Goal: Transaction & Acquisition: Subscribe to service/newsletter

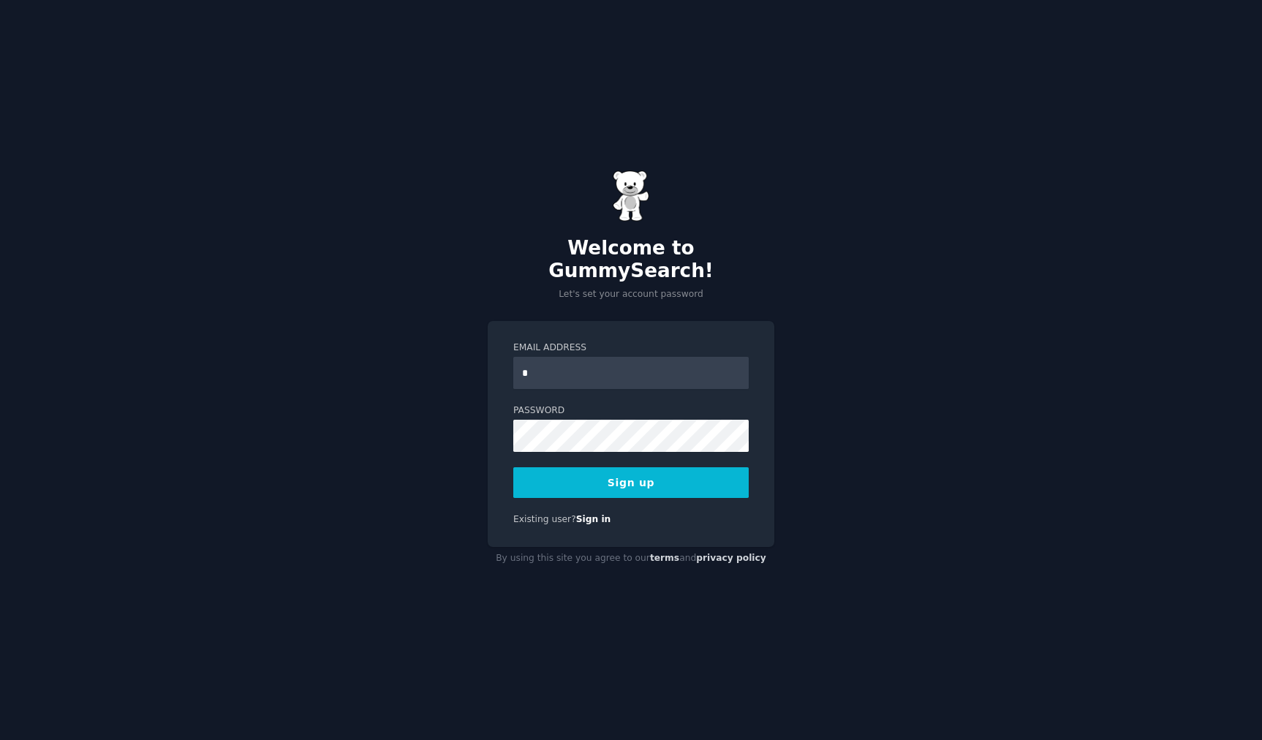
type input "**********"
click at [662, 475] on button "Sign up" at bounding box center [630, 482] width 235 height 31
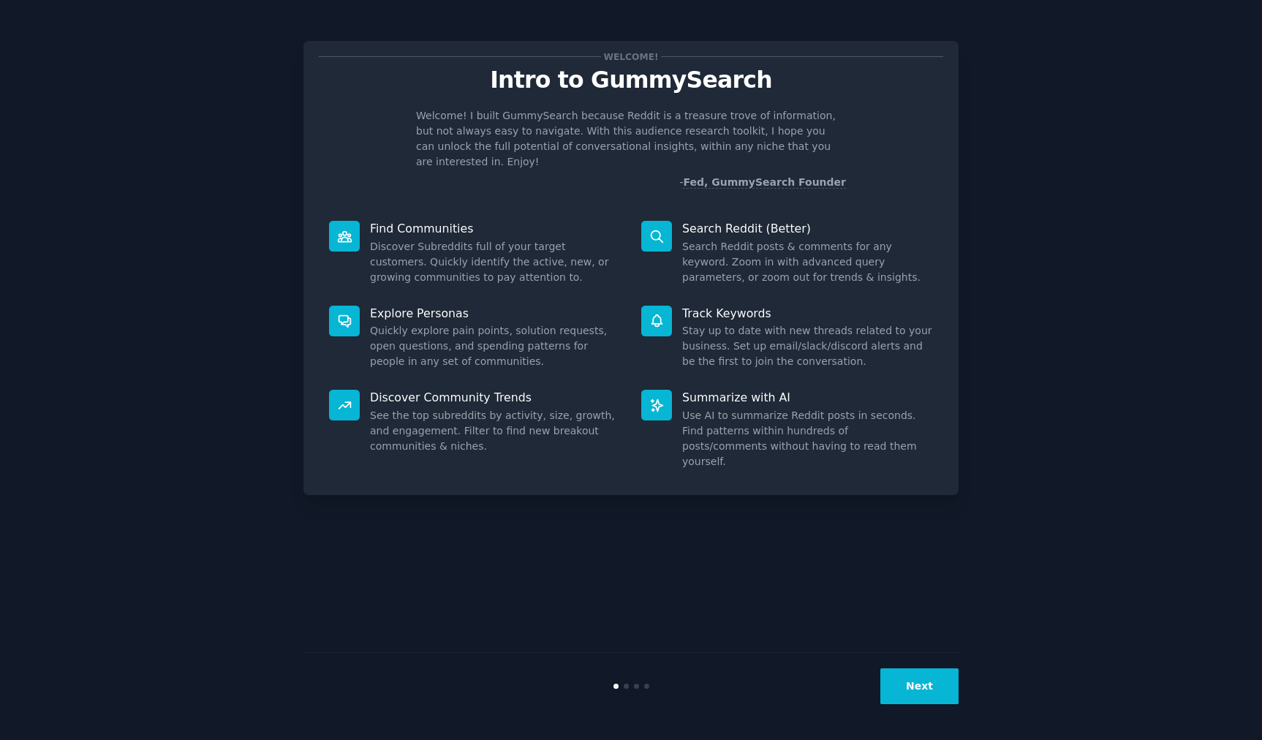
click at [903, 685] on button "Next" at bounding box center [920, 686] width 78 height 36
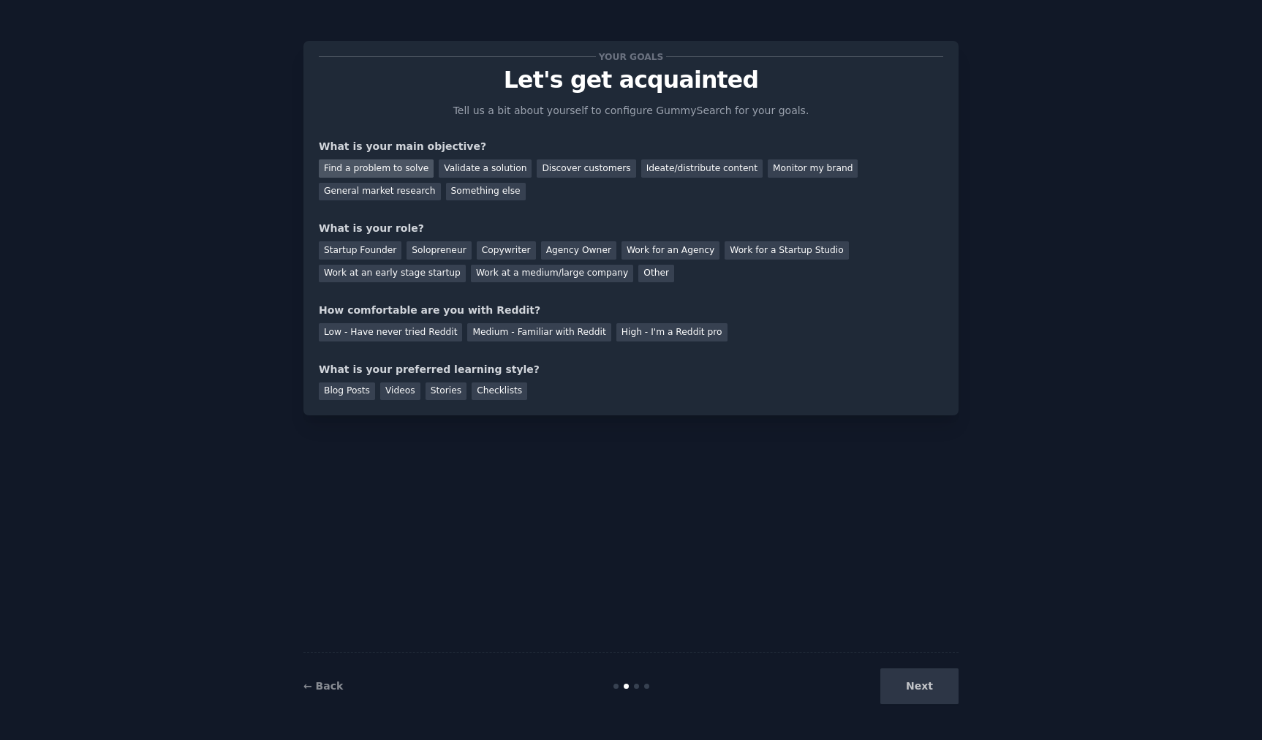
click at [407, 168] on div "Find a problem to solve" at bounding box center [376, 168] width 115 height 18
click at [486, 187] on div "Something else" at bounding box center [486, 192] width 80 height 18
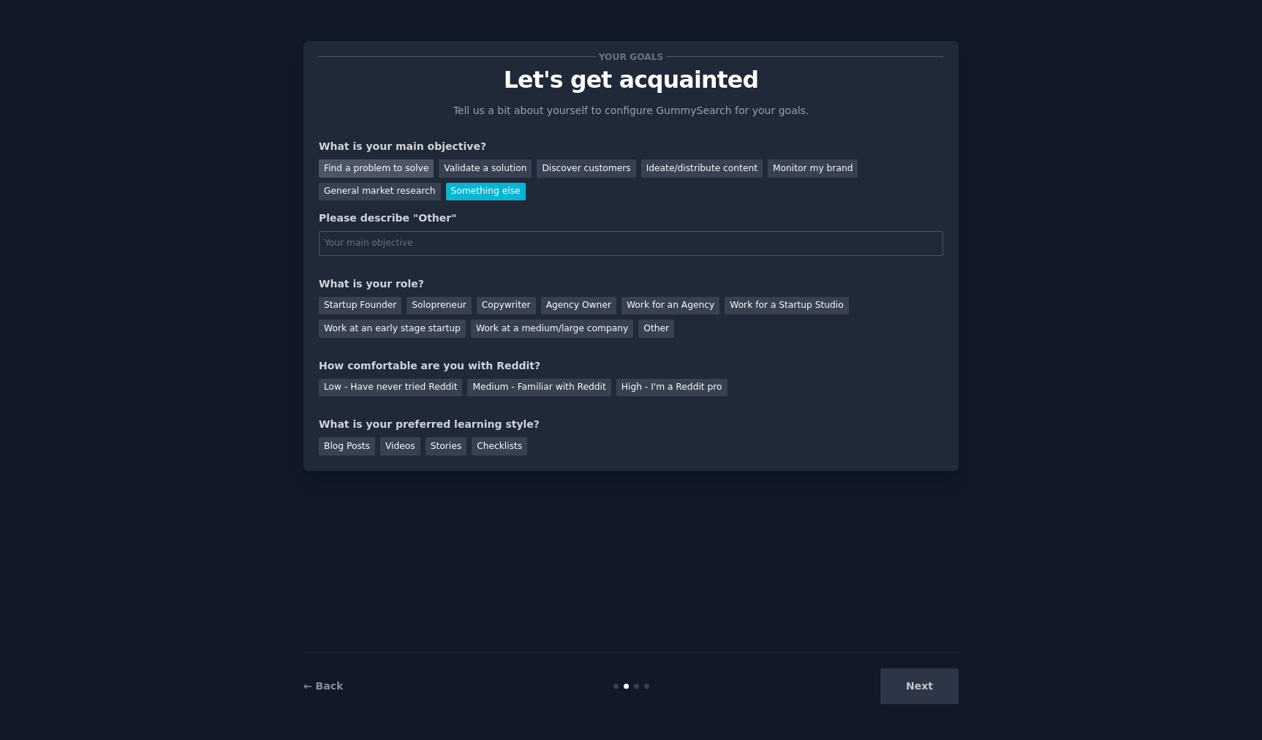
click at [411, 167] on div "Find a problem to solve" at bounding box center [376, 168] width 115 height 18
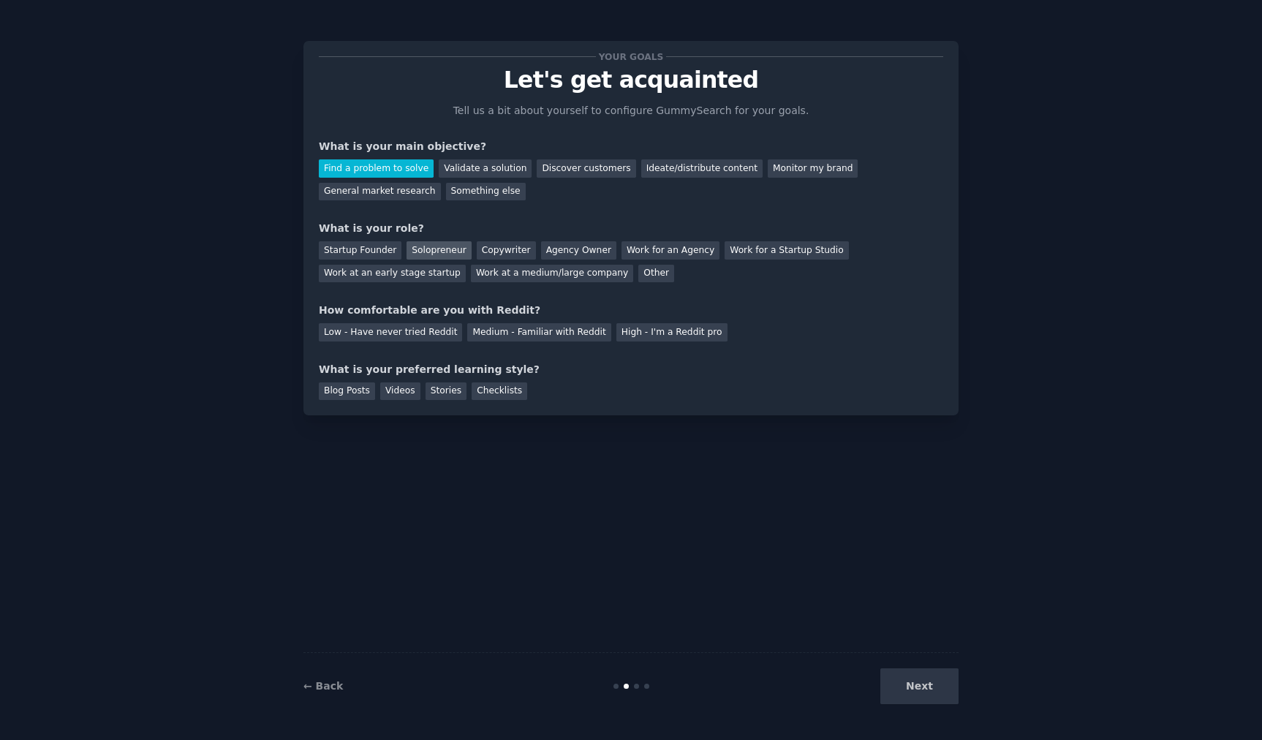
click at [440, 255] on div "Solopreneur" at bounding box center [439, 250] width 64 height 18
click at [429, 339] on div "Low - Have never tried Reddit" at bounding box center [390, 332] width 143 height 18
click at [565, 336] on div "Medium - Familiar with Reddit" at bounding box center [538, 332] width 143 height 18
click at [335, 394] on div "Blog Posts" at bounding box center [347, 391] width 56 height 18
click at [932, 679] on button "Next" at bounding box center [920, 686] width 78 height 36
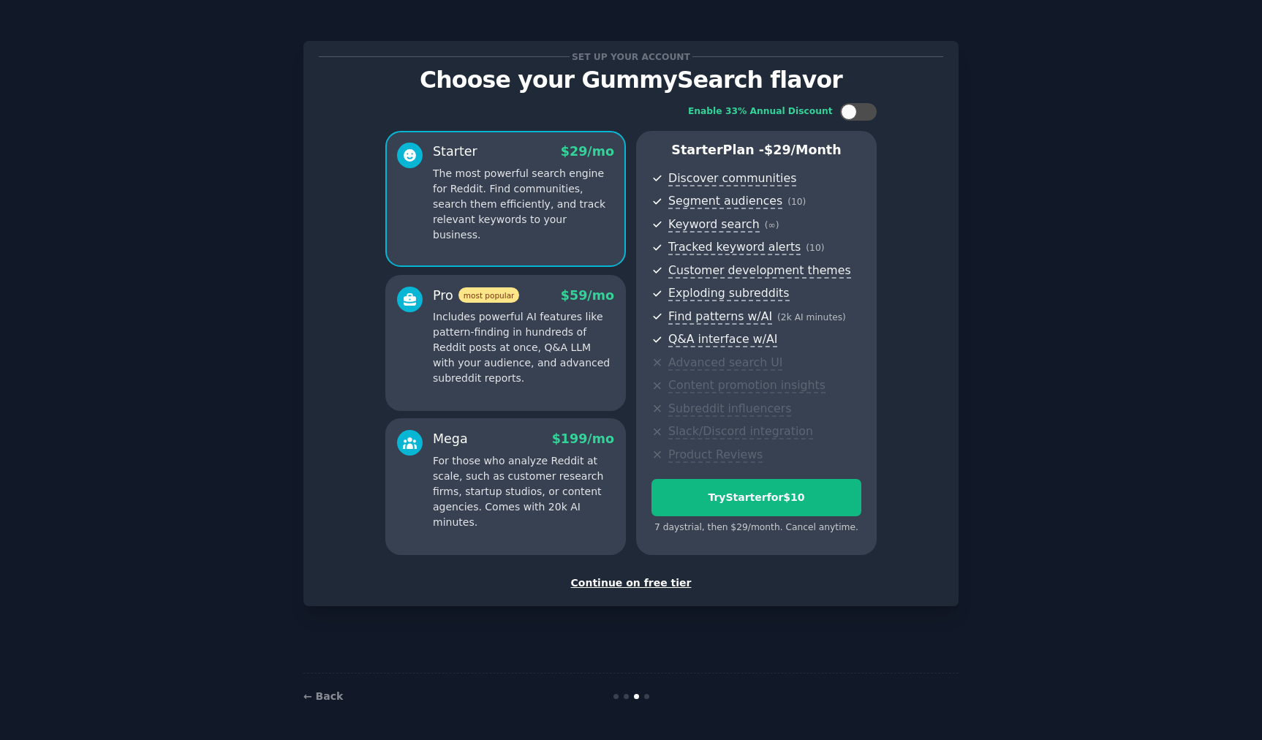
click at [658, 585] on div "Continue on free tier" at bounding box center [631, 583] width 625 height 15
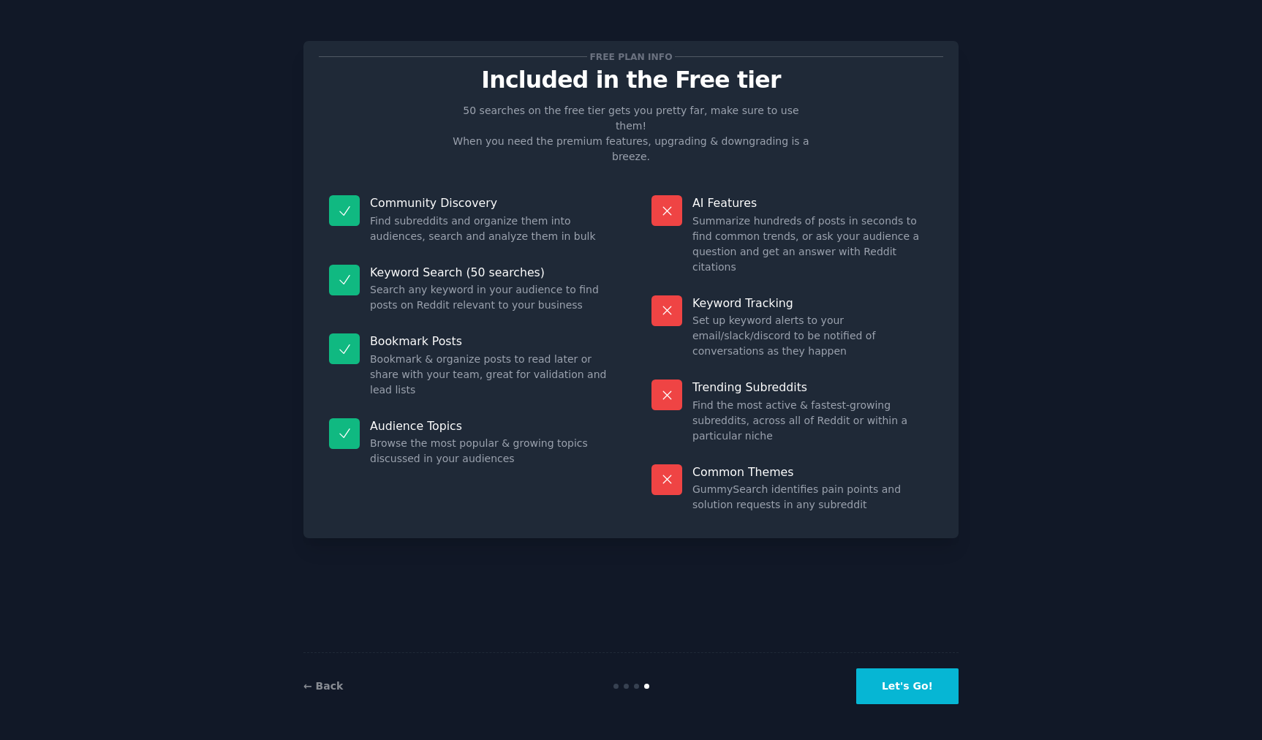
click at [885, 680] on button "Let's Go!" at bounding box center [907, 686] width 102 height 36
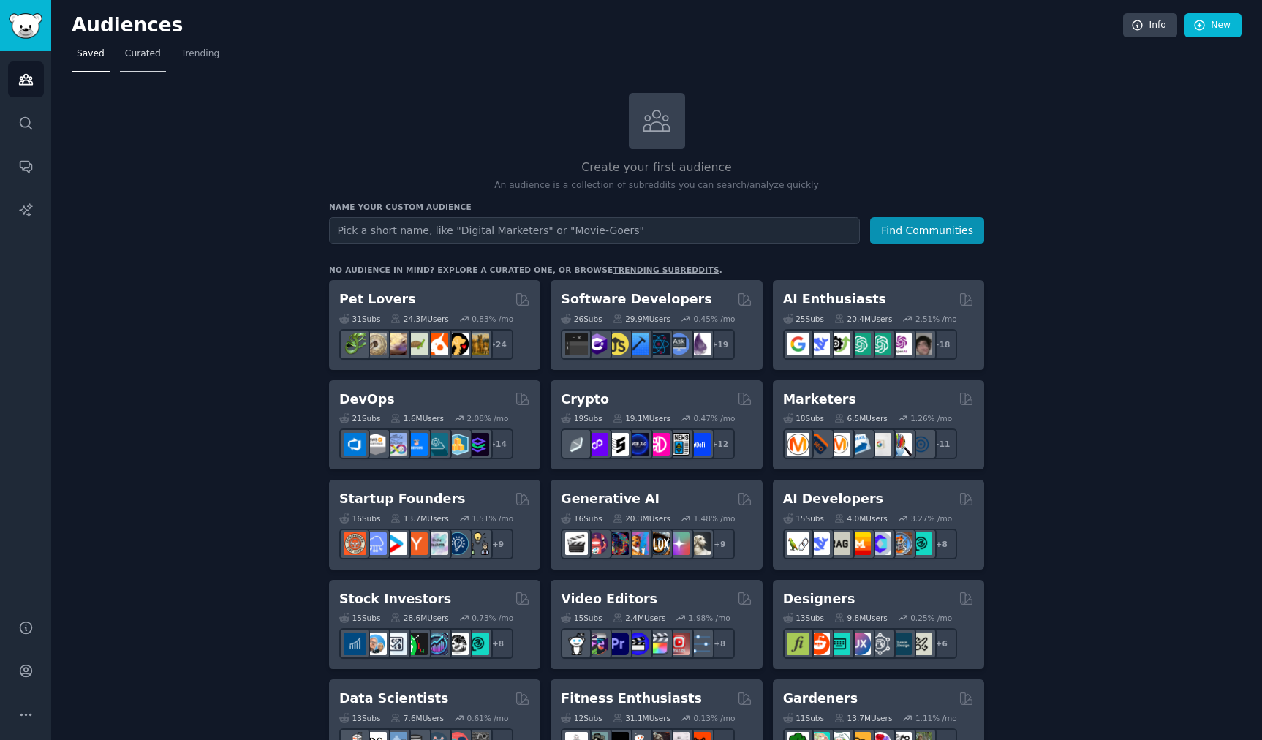
click at [138, 59] on span "Curated" at bounding box center [143, 54] width 36 height 13
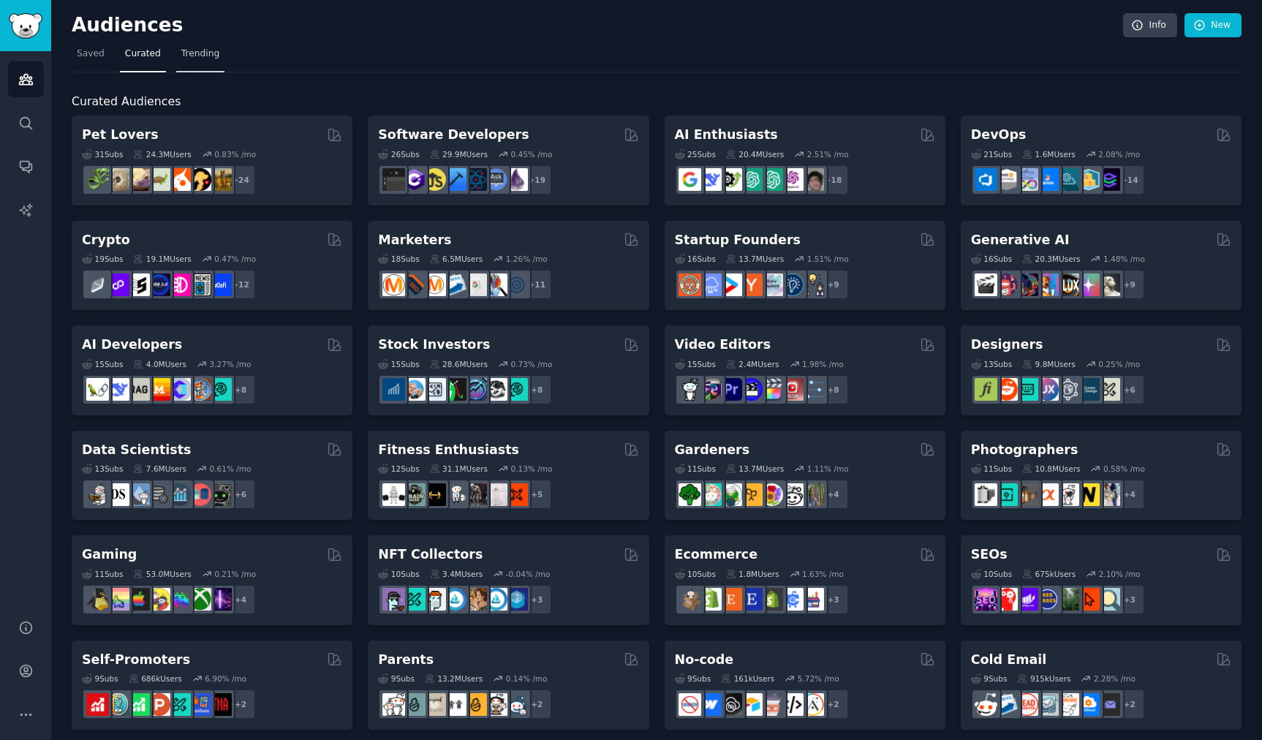
click at [195, 57] on span "Trending" at bounding box center [200, 54] width 38 height 13
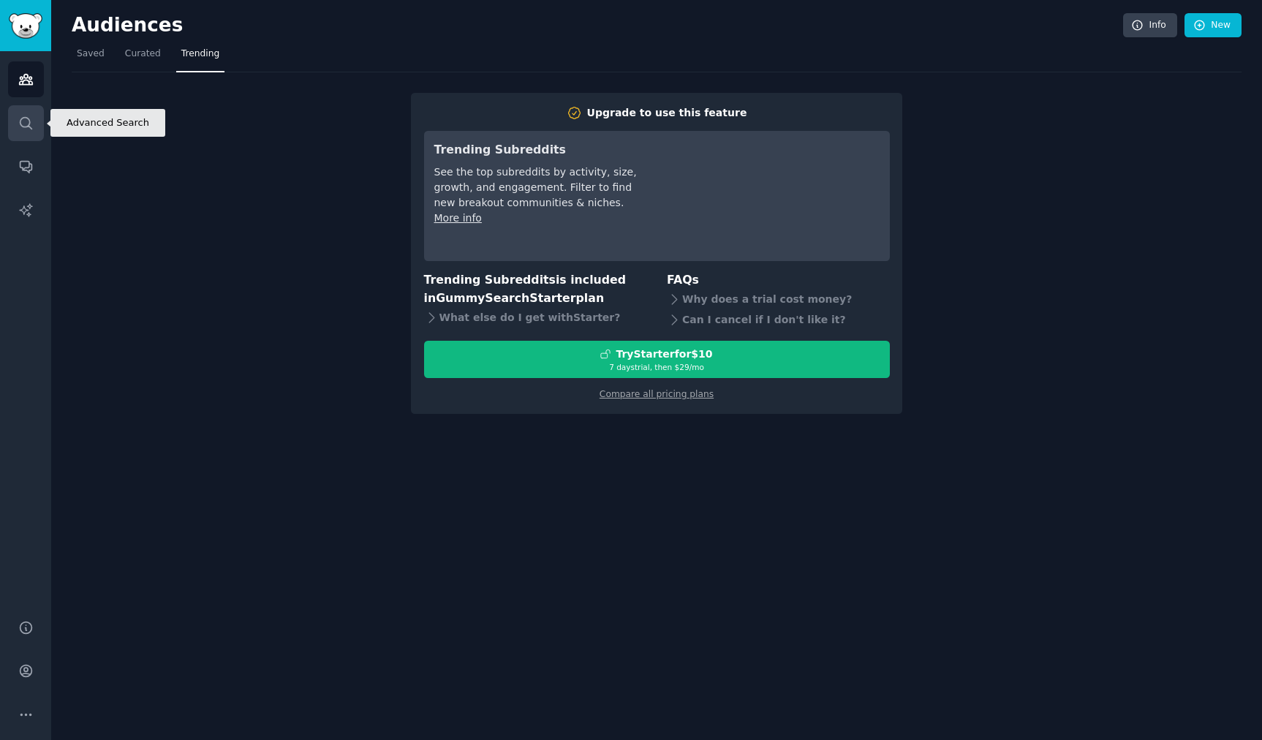
click at [20, 124] on icon "Sidebar" at bounding box center [26, 123] width 12 height 12
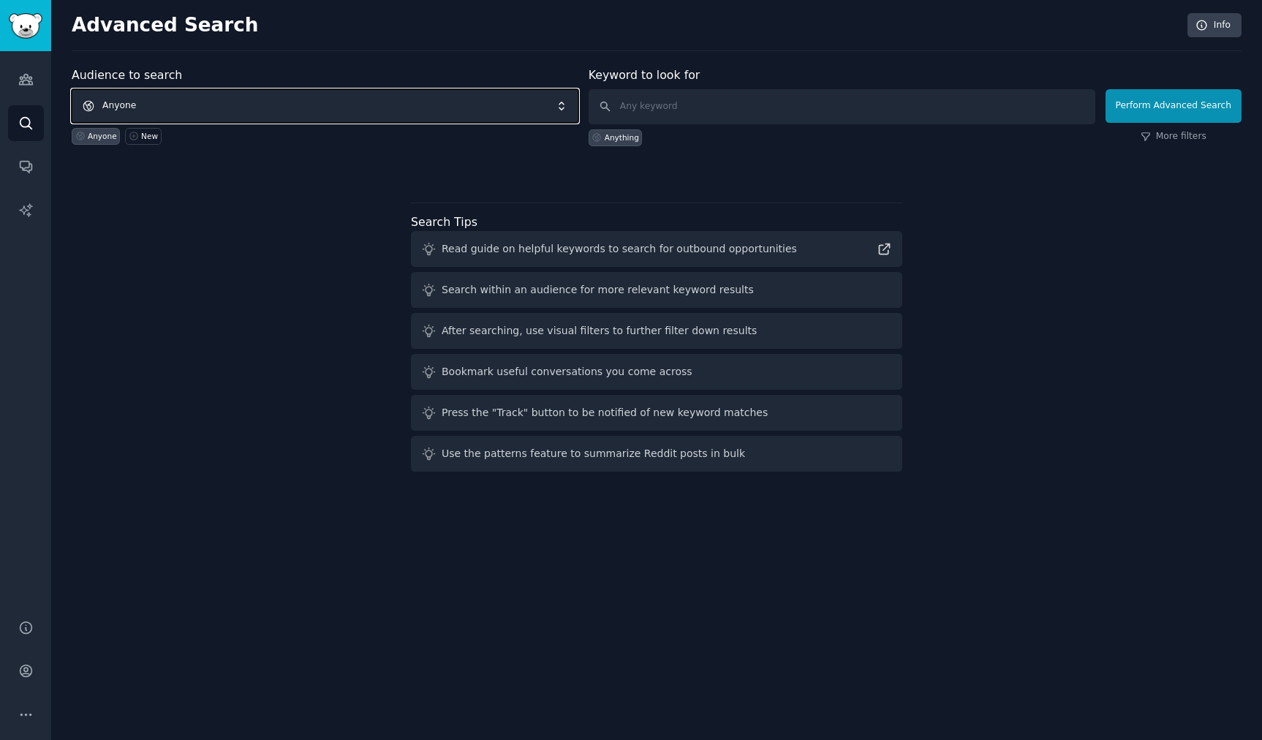
click at [488, 108] on span "Anyone" at bounding box center [325, 106] width 507 height 34
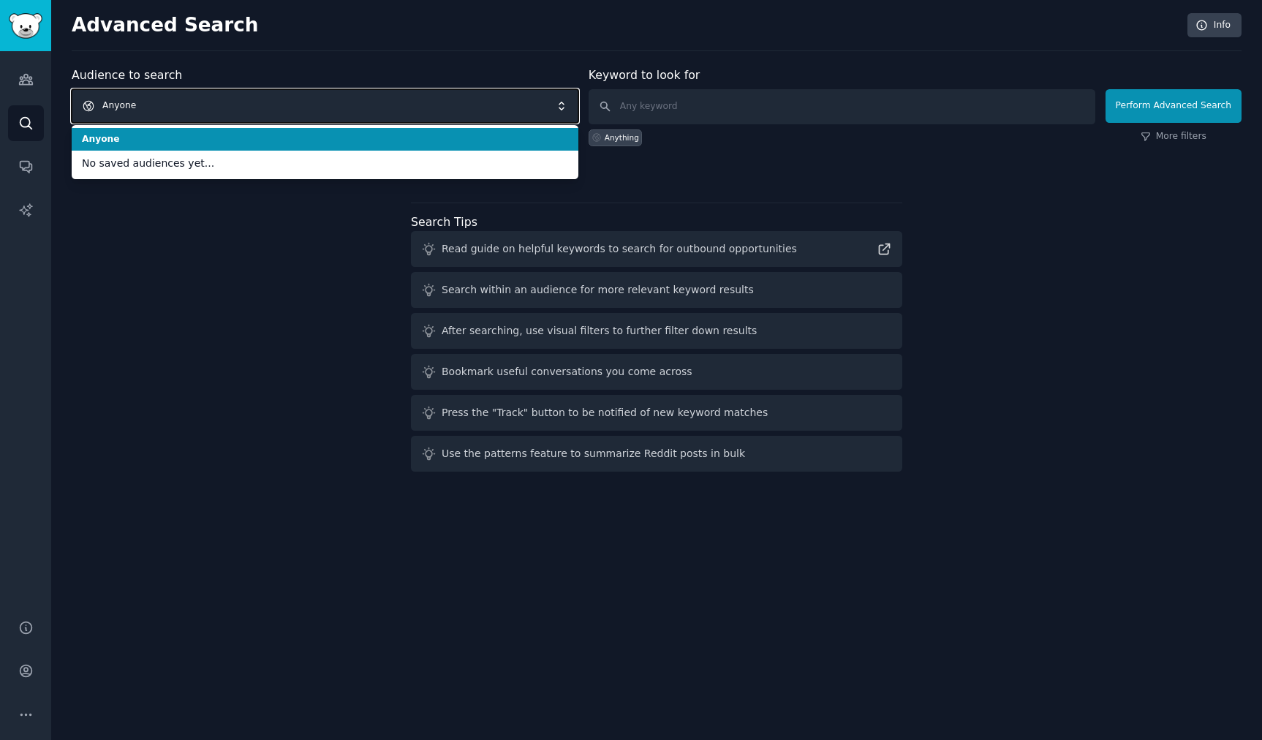
click at [488, 108] on span "Anyone" at bounding box center [325, 106] width 507 height 34
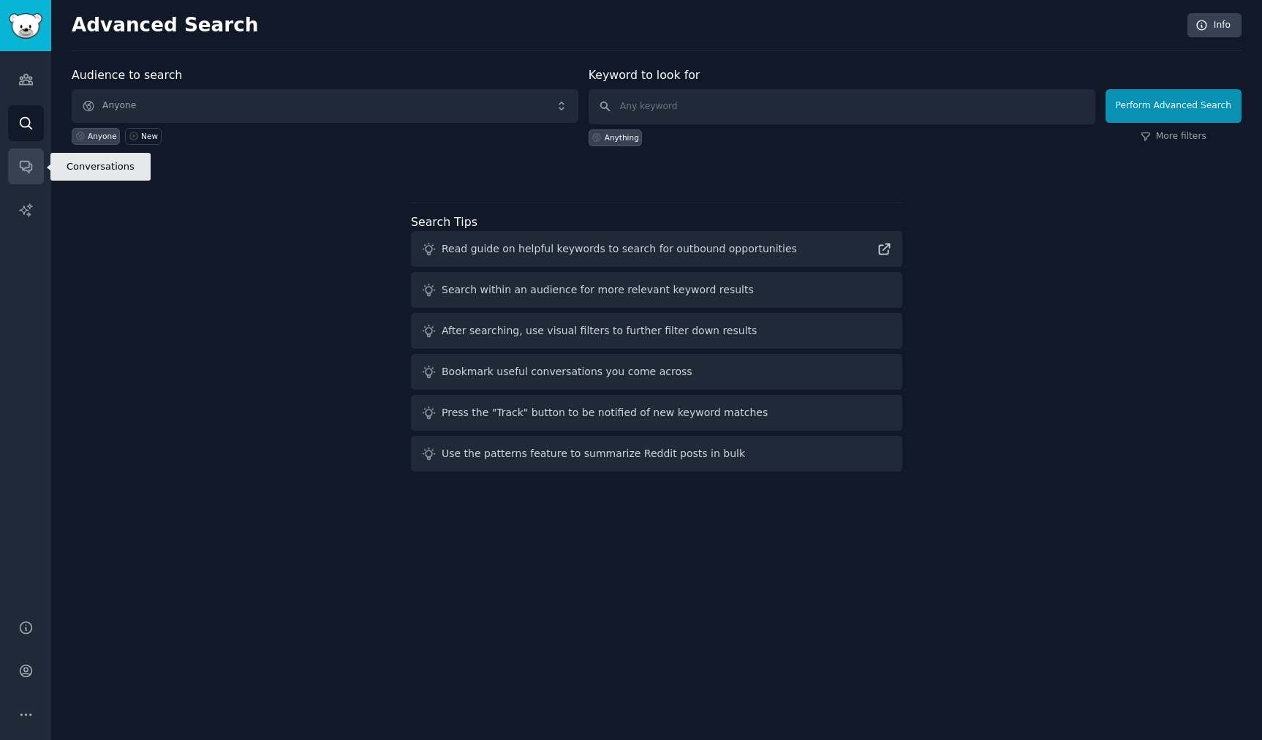
click at [23, 170] on icon "Sidebar" at bounding box center [25, 166] width 15 height 15
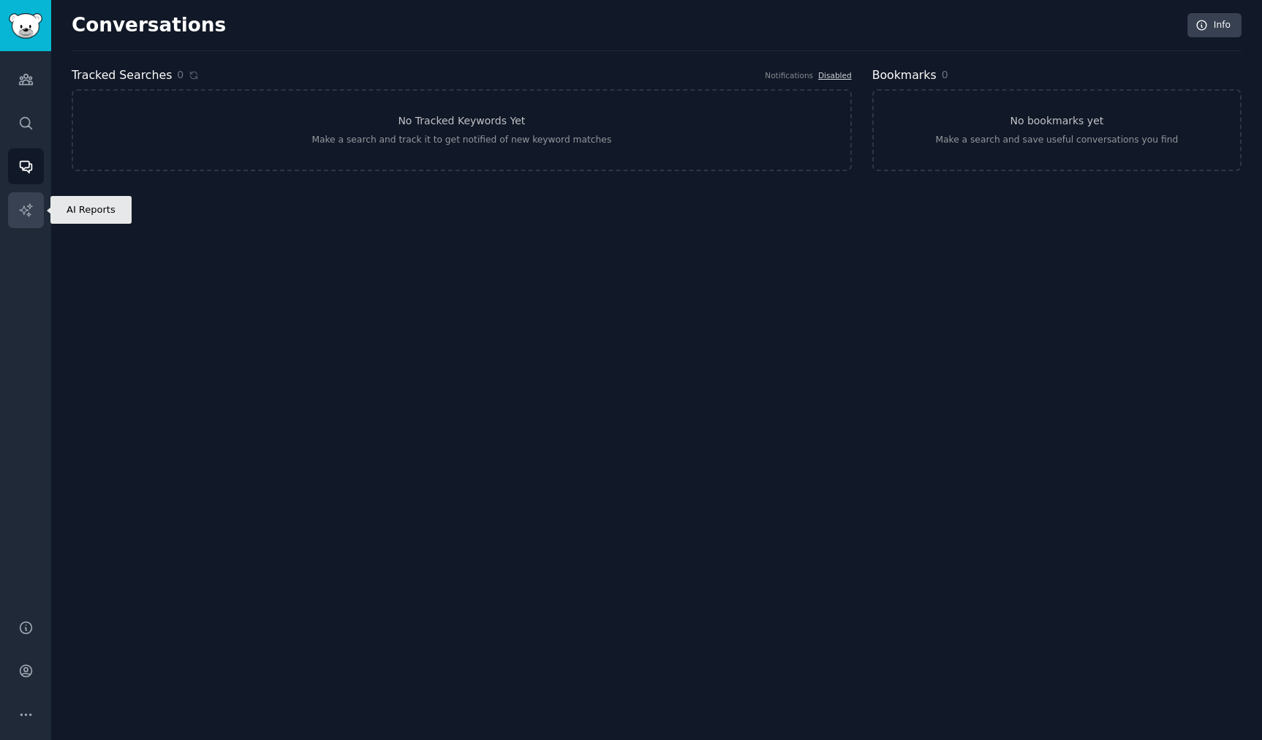
click at [31, 203] on icon "Sidebar" at bounding box center [25, 210] width 15 height 15
